Goal: Communication & Community: Answer question/provide support

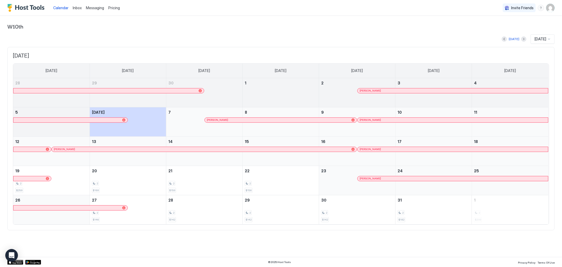
click at [93, 8] on span "Messaging" at bounding box center [95, 8] width 18 height 4
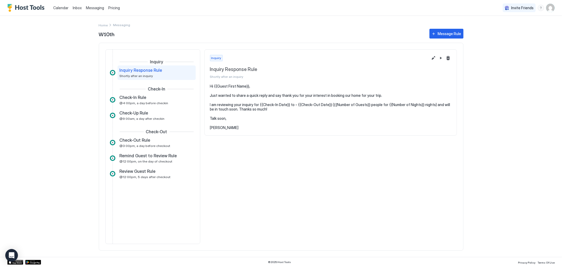
click at [78, 7] on span "Inbox" at bounding box center [77, 8] width 9 height 4
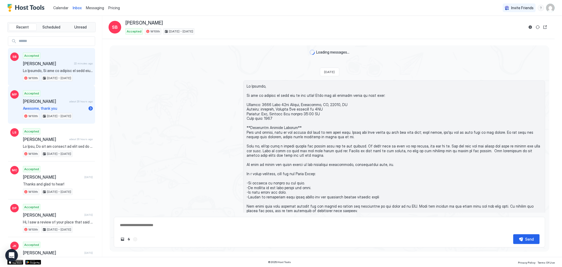
scroll to position [206, 0]
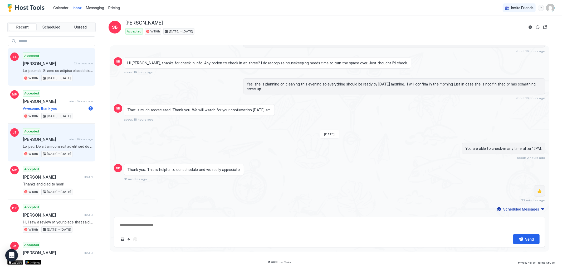
click at [49, 140] on span "[PERSON_NAME]" at bounding box center [45, 139] width 44 height 5
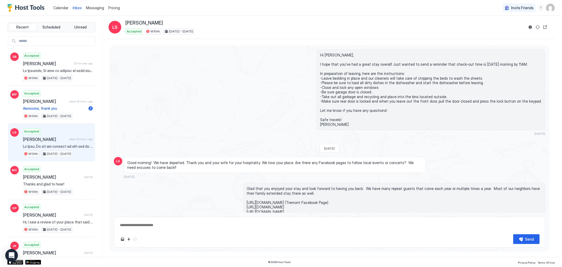
scroll to position [416, 0]
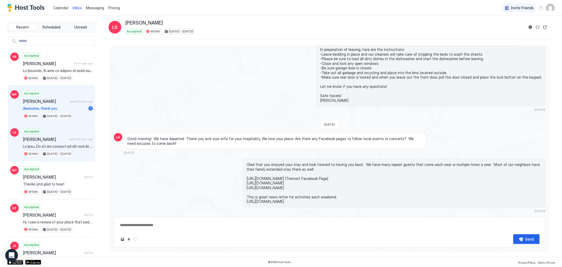
click at [68, 111] on span "Awesome, thank you" at bounding box center [55, 108] width 64 height 5
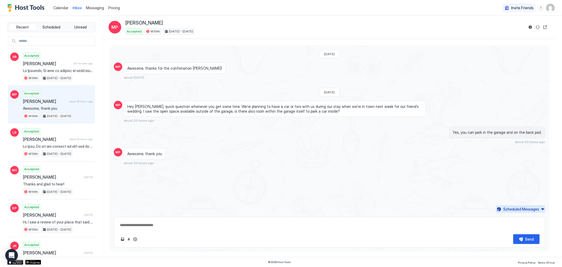
click at [538, 210] on div "Scheduled Messages" at bounding box center [522, 209] width 36 height 6
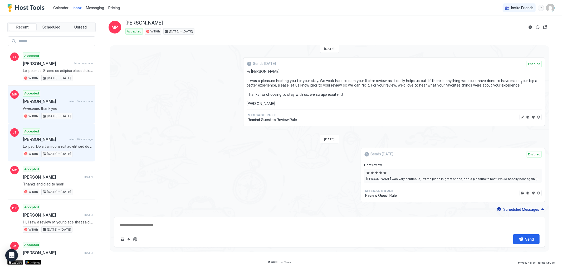
click at [67, 144] on span at bounding box center [58, 146] width 70 height 5
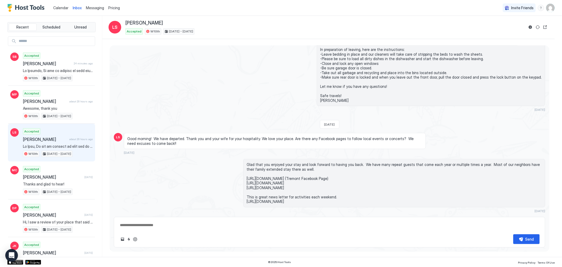
scroll to position [416, 0]
